Goal: Navigation & Orientation: Go to known website

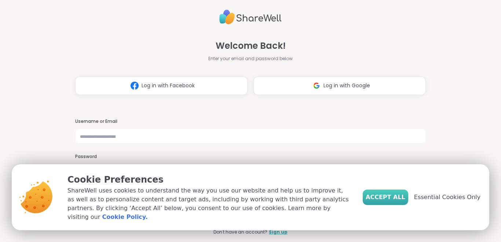
click at [382, 196] on span "Accept All" at bounding box center [386, 197] width 40 height 9
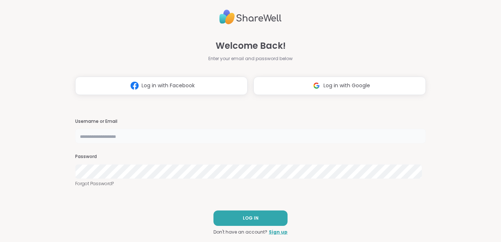
click at [259, 136] on input "text" at bounding box center [250, 136] width 351 height 15
type input "**********"
click at [248, 218] on span "LOG IN" at bounding box center [251, 218] width 16 height 7
